Goal: Information Seeking & Learning: Learn about a topic

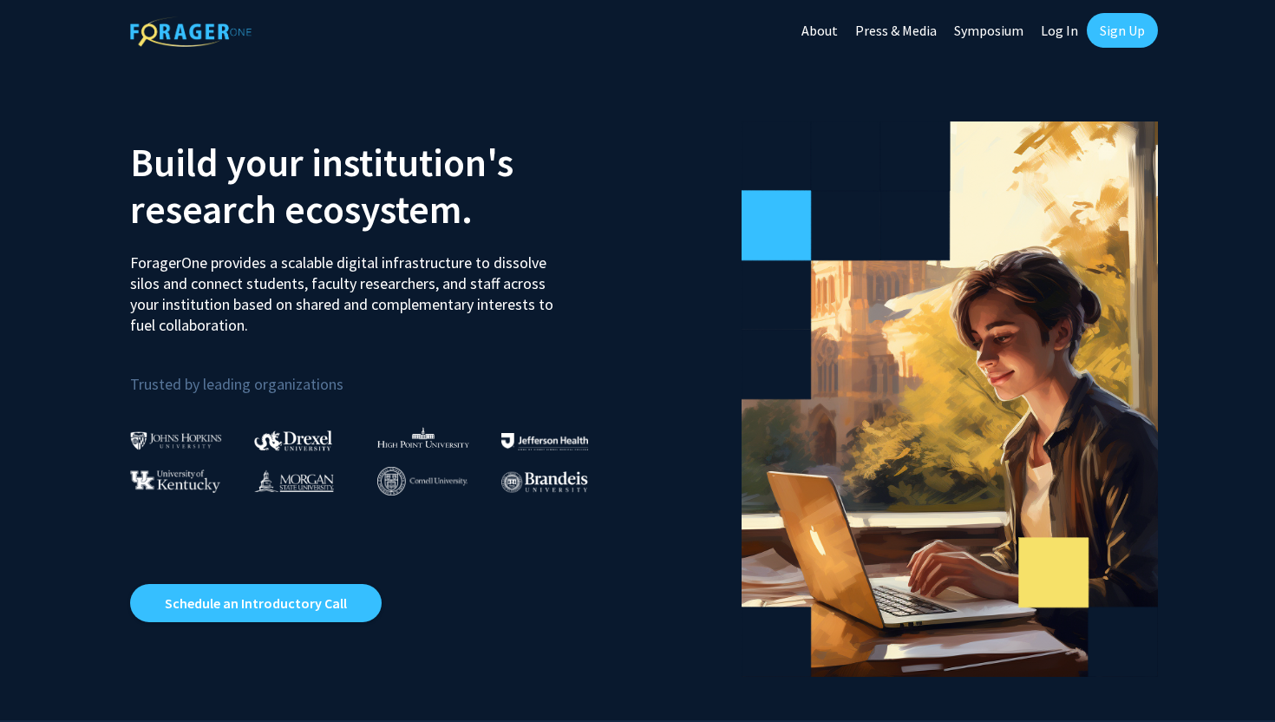
click at [1113, 26] on link "Sign Up" at bounding box center [1122, 30] width 71 height 35
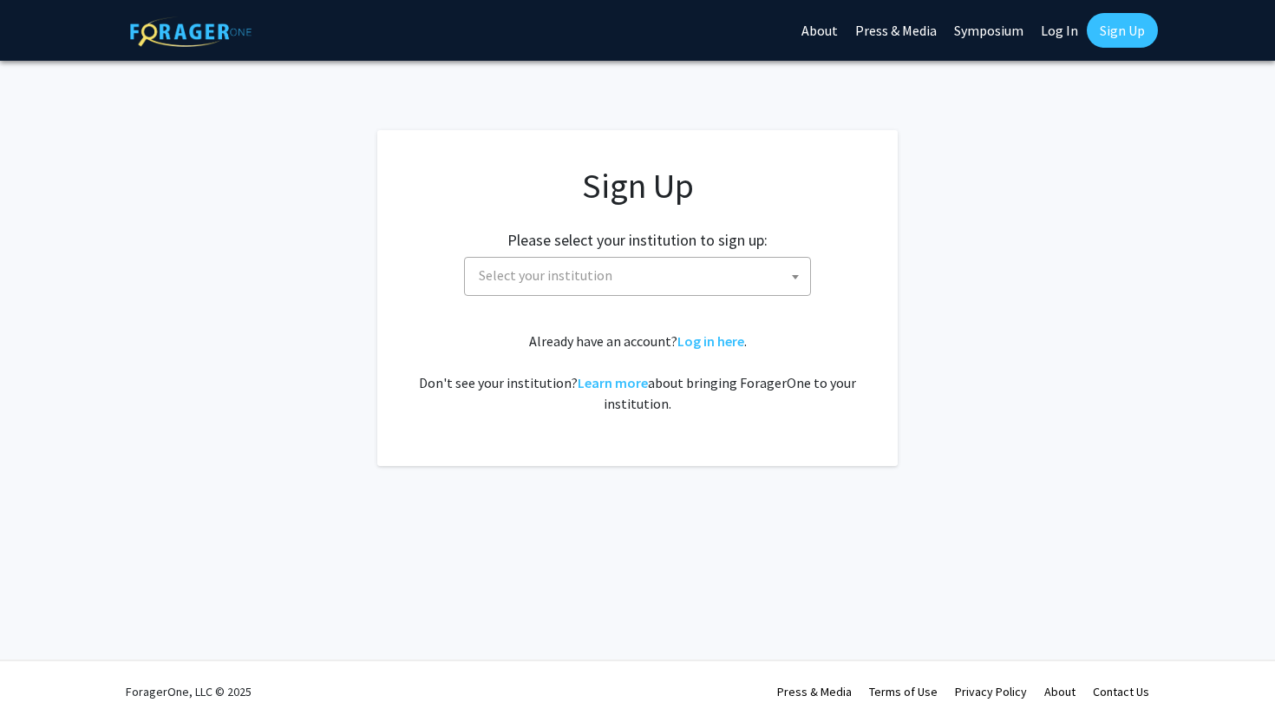
click at [1065, 34] on link "Log In" at bounding box center [1059, 30] width 55 height 61
select select
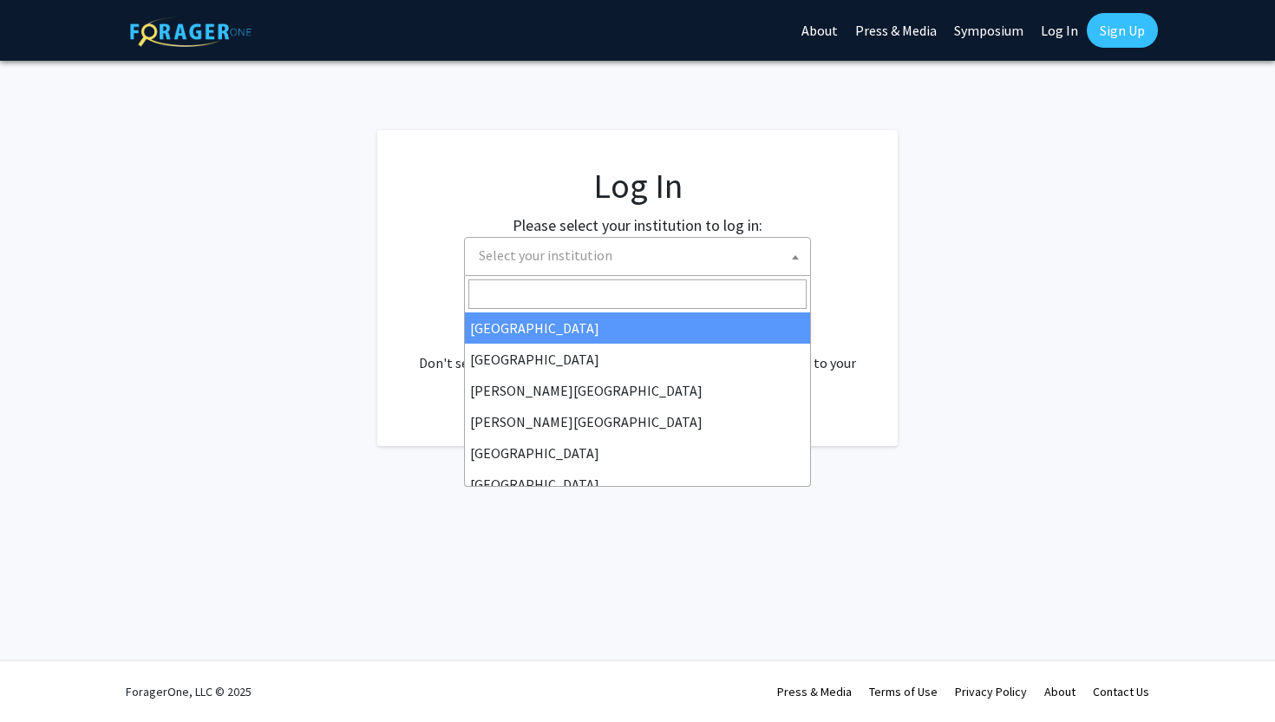
click at [707, 250] on span "Select your institution" at bounding box center [641, 256] width 338 height 36
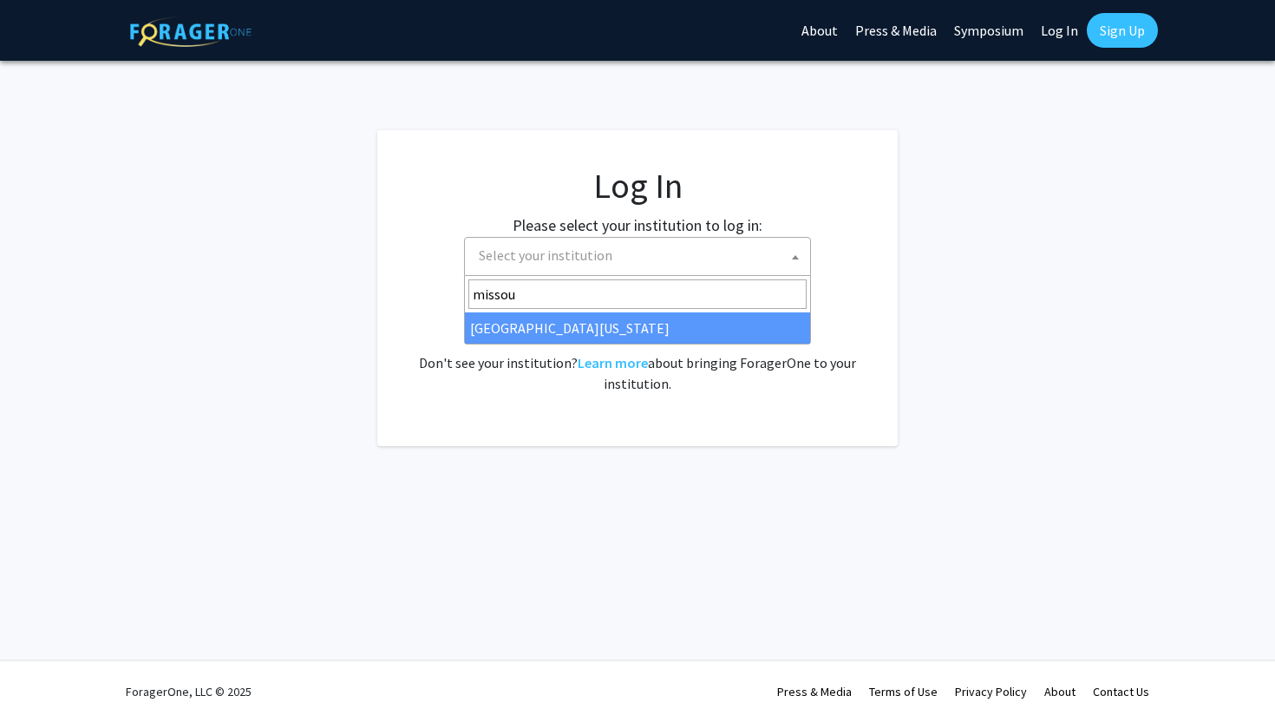
type input "missou"
select select "33"
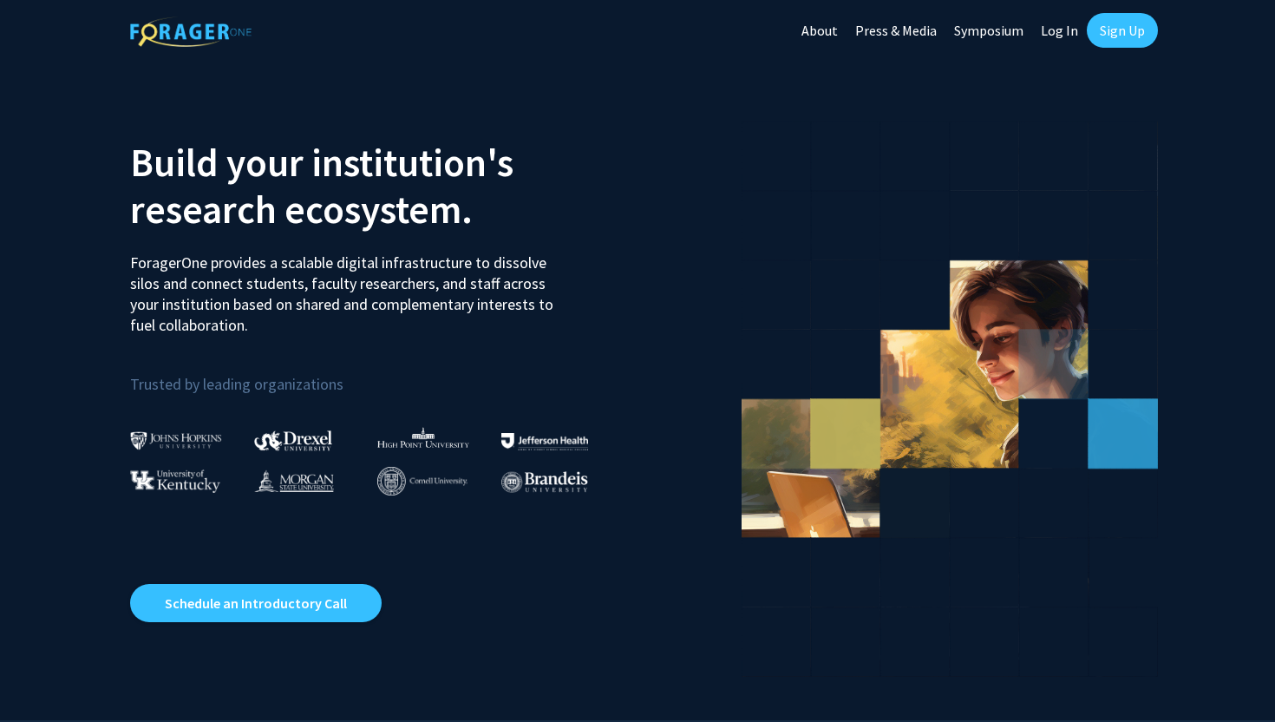
click at [1062, 29] on link "Log In" at bounding box center [1059, 30] width 55 height 61
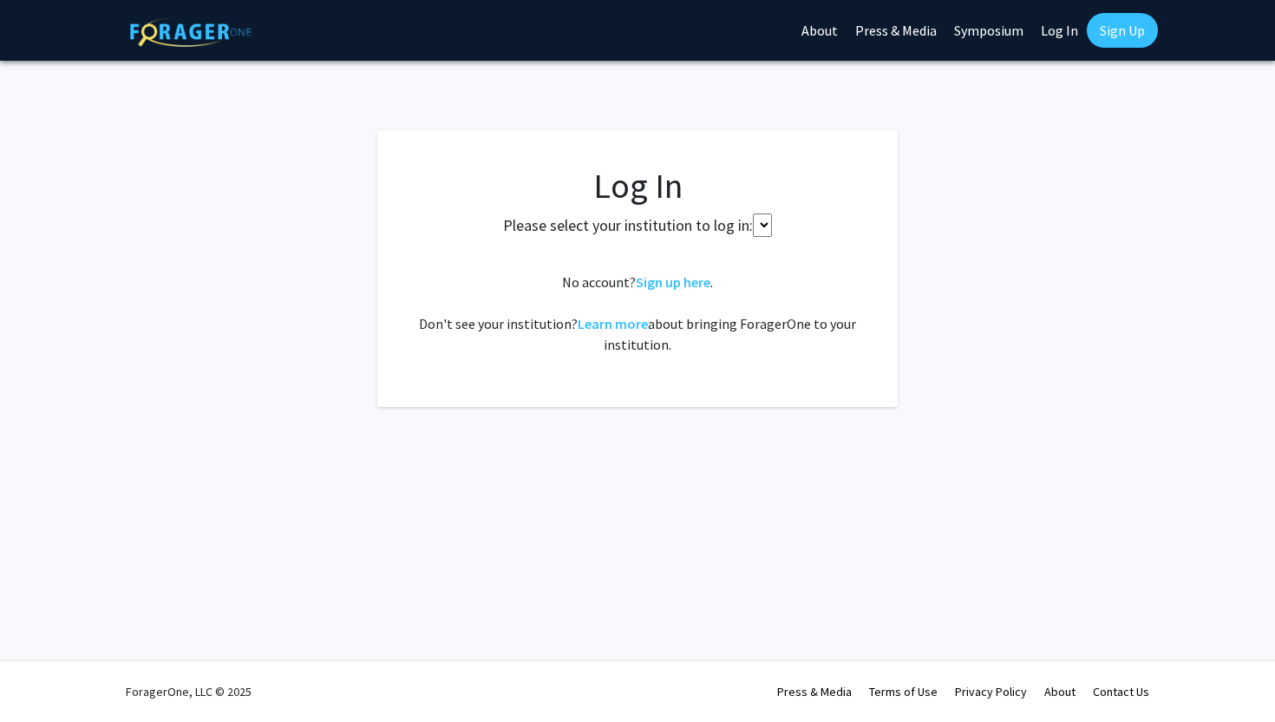
select select
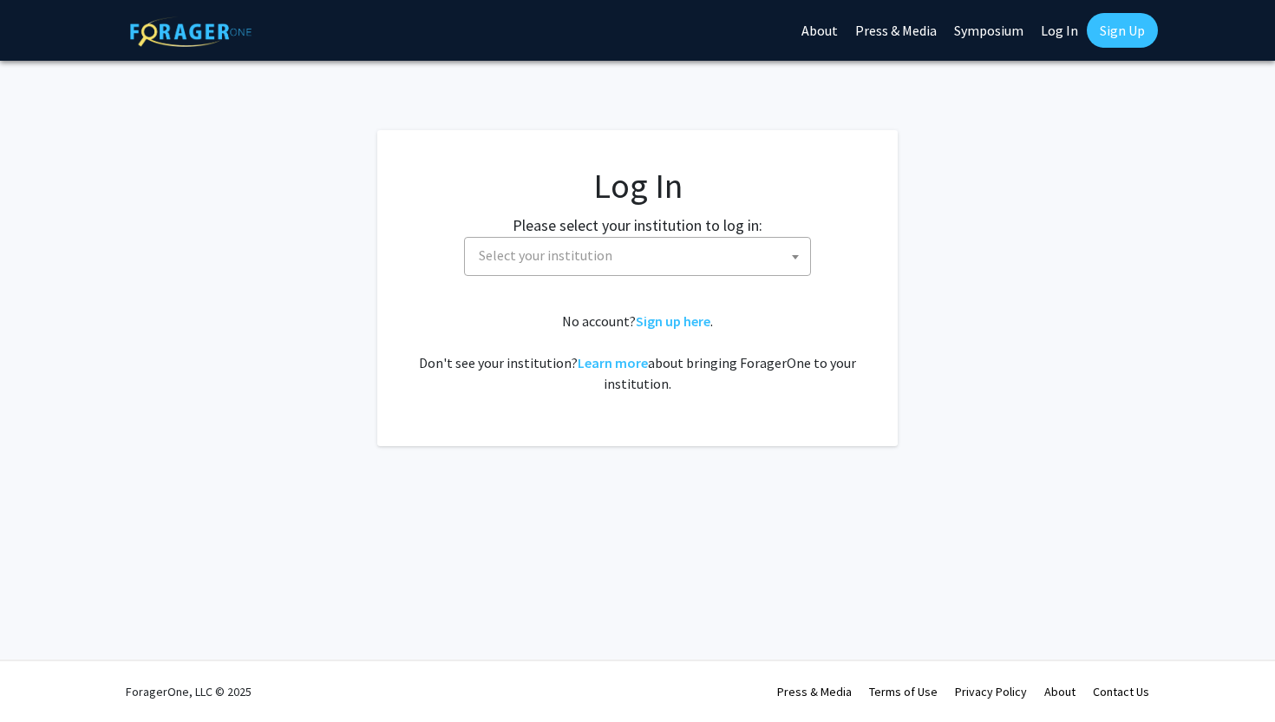
click at [1058, 35] on link "Log In" at bounding box center [1059, 30] width 55 height 61
click at [736, 263] on span "Select your institution" at bounding box center [641, 256] width 338 height 36
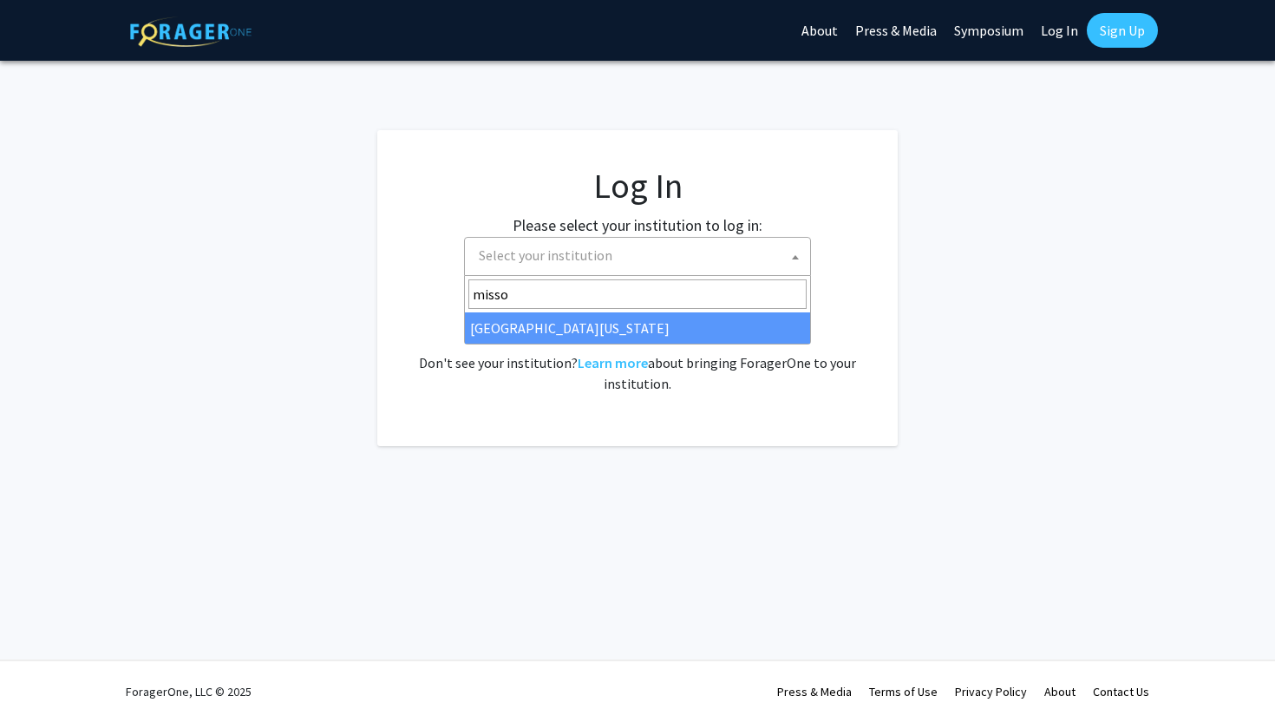
type input "missou"
select select "33"
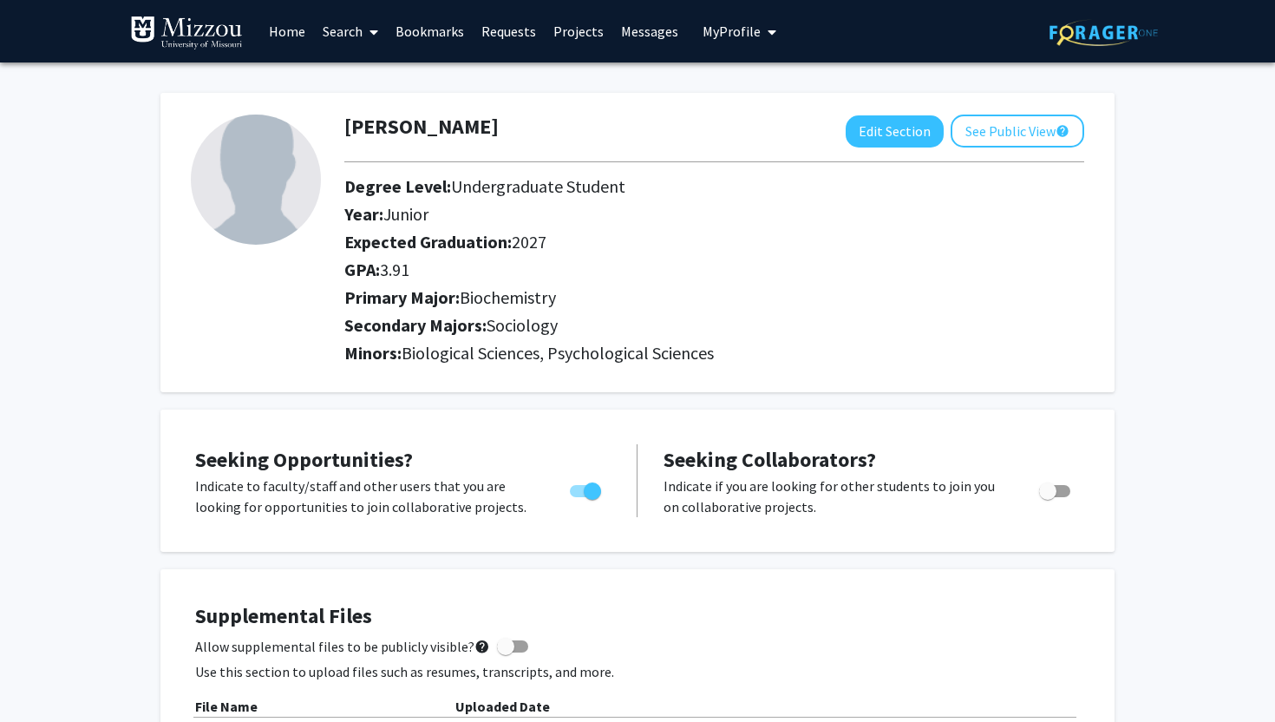
click at [283, 29] on link "Home" at bounding box center [287, 31] width 54 height 61
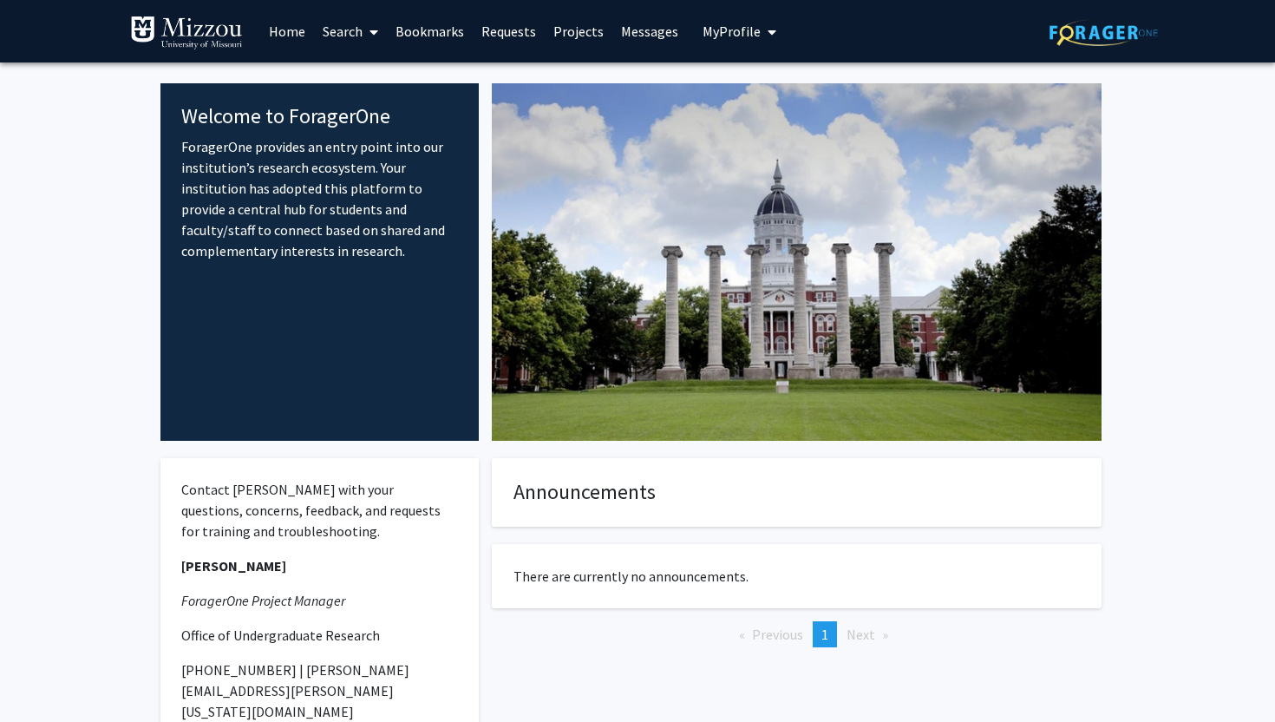
click at [376, 26] on icon at bounding box center [374, 32] width 9 height 14
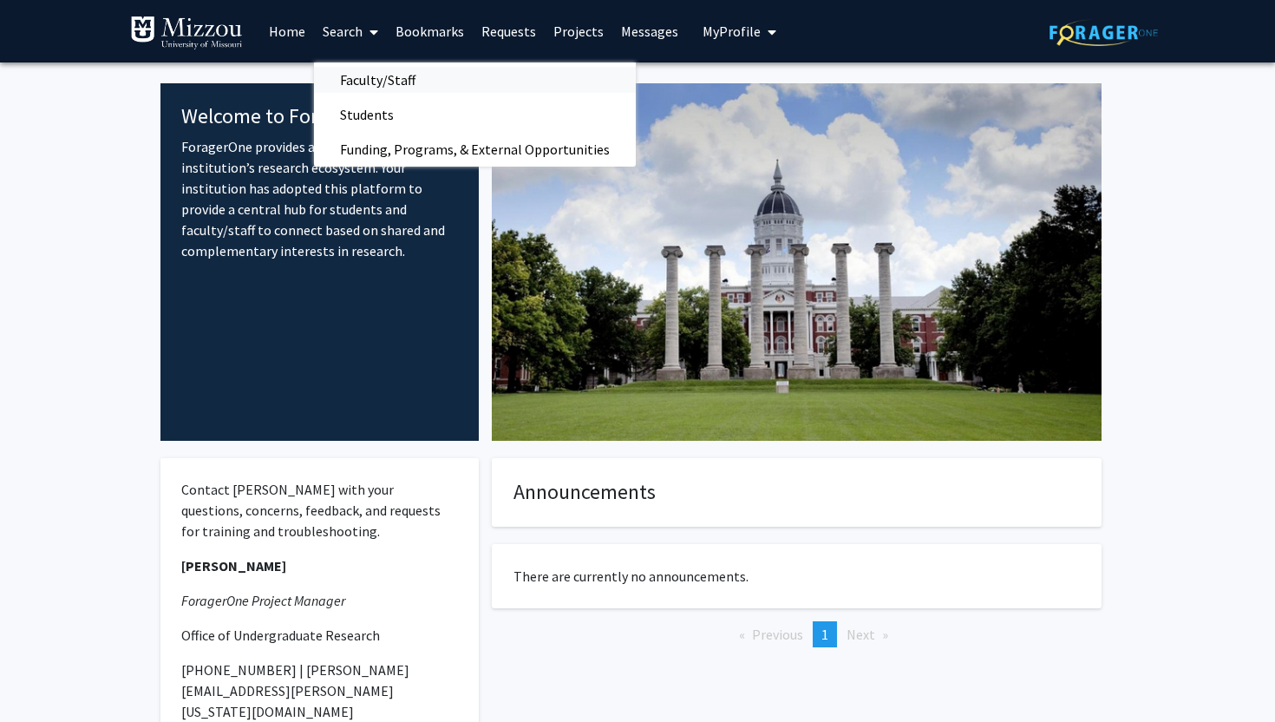
click at [380, 81] on span "Faculty/Staff" at bounding box center [378, 79] width 128 height 35
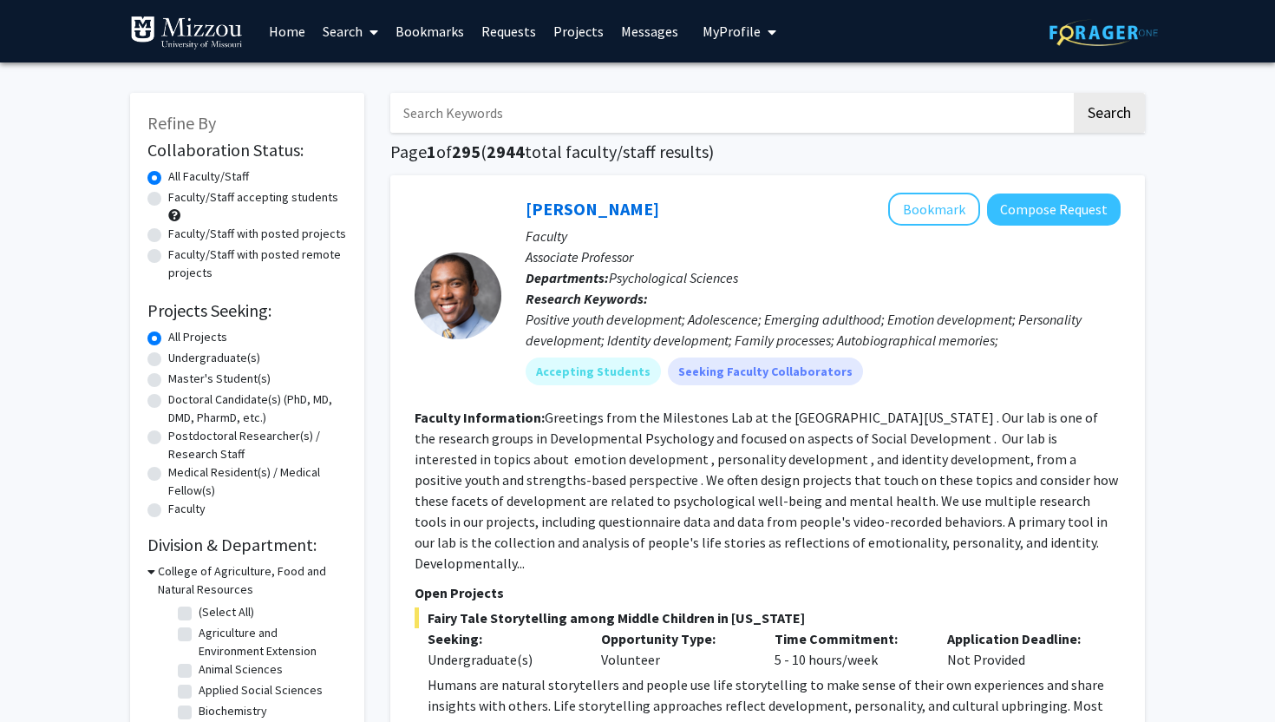
click at [265, 199] on label "Faculty/Staff accepting students" at bounding box center [253, 197] width 170 height 18
click at [180, 199] on input "Faculty/Staff accepting students" at bounding box center [173, 193] width 11 height 11
radio input "true"
click at [236, 356] on label "Undergraduate(s)" at bounding box center [214, 358] width 92 height 18
click at [180, 356] on input "Undergraduate(s)" at bounding box center [173, 354] width 11 height 11
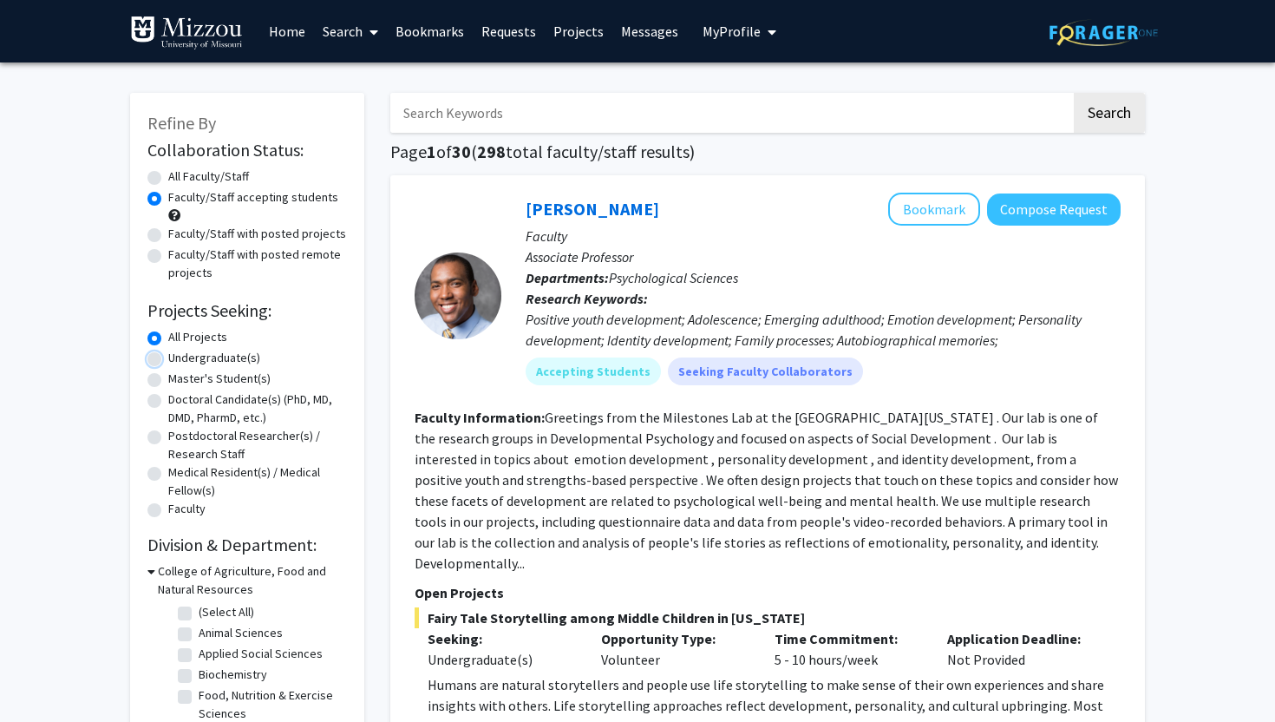
radio input "true"
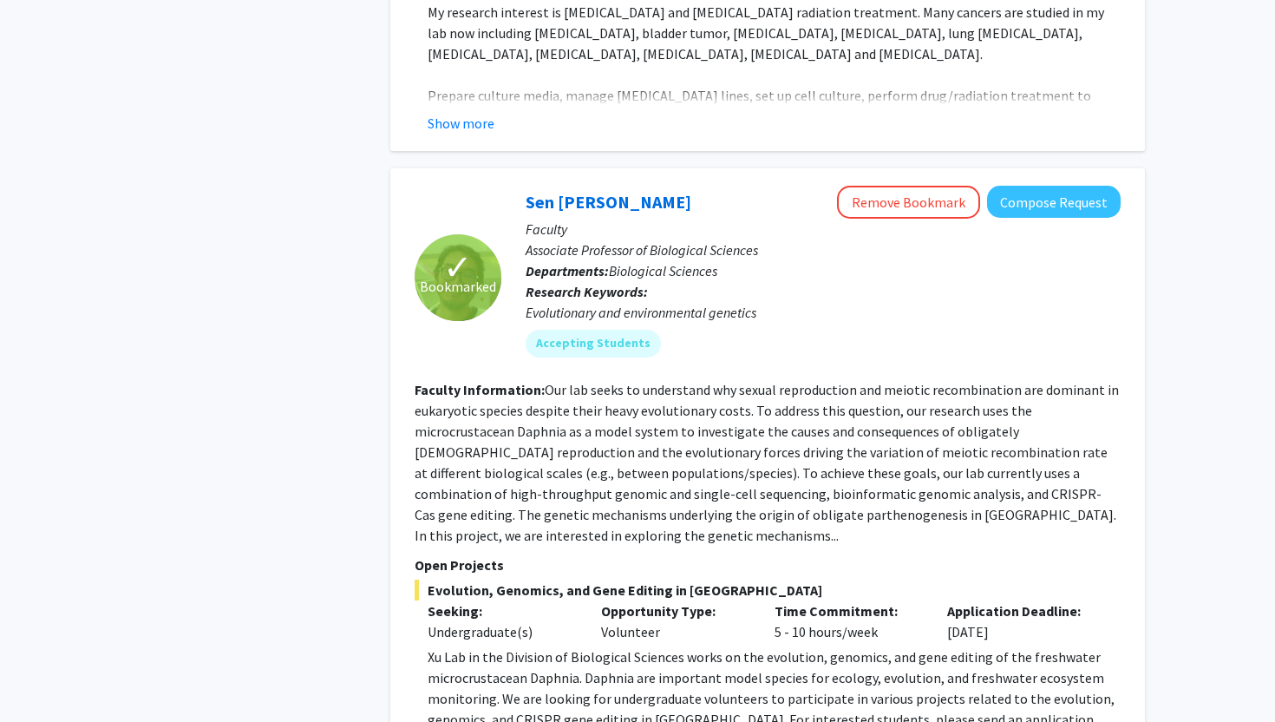
scroll to position [7450, 0]
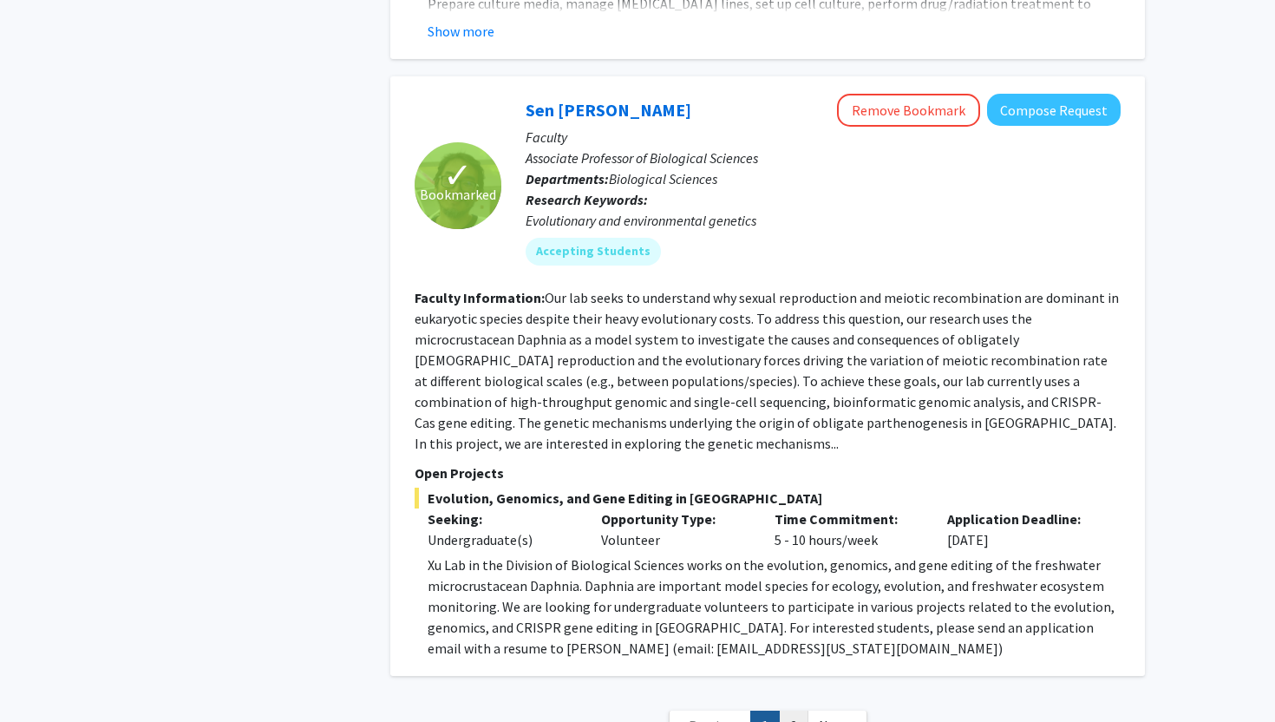
click at [790, 710] on link "2" at bounding box center [793, 725] width 29 height 30
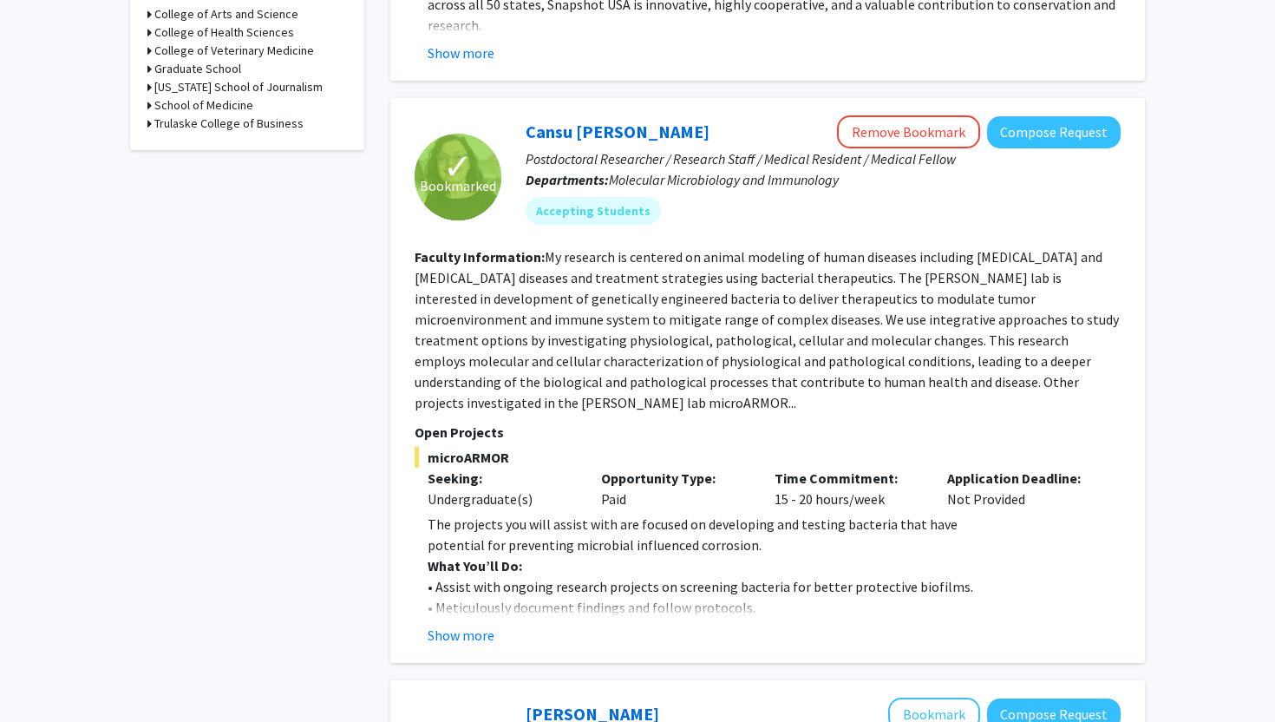
scroll to position [644, 0]
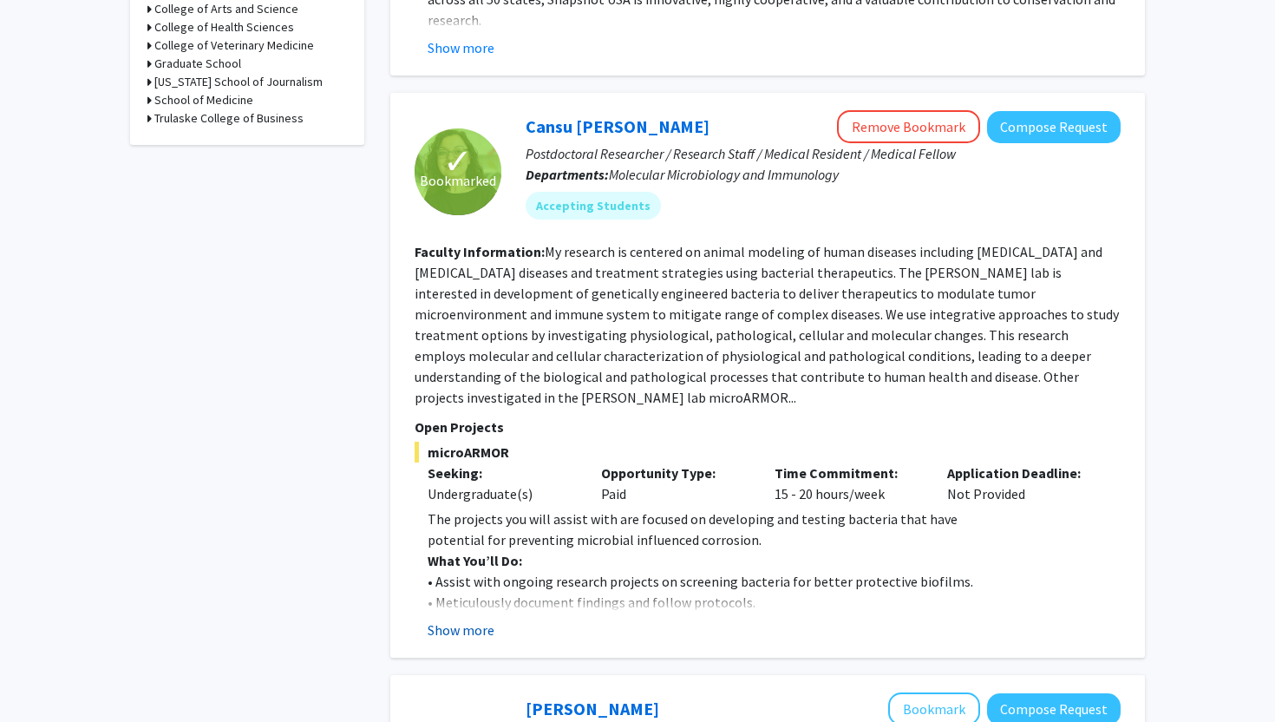
click at [466, 633] on button "Show more" at bounding box center [461, 629] width 67 height 21
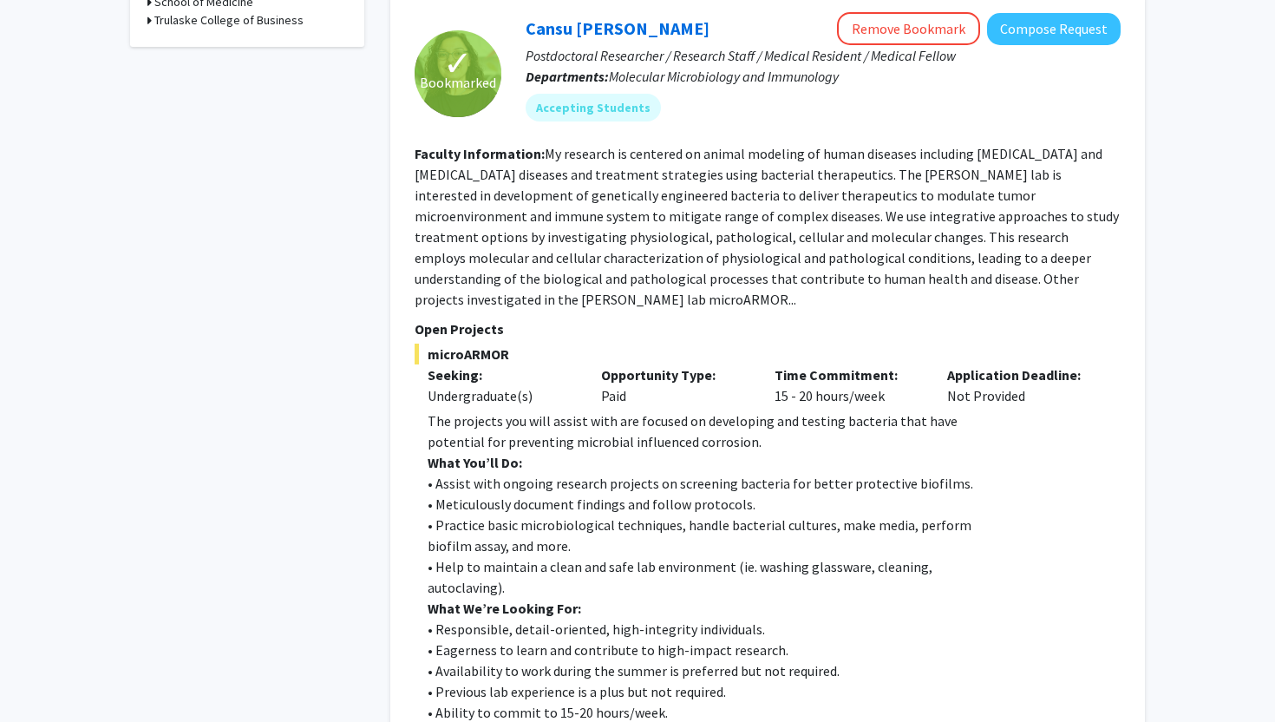
scroll to position [744, 0]
